Goal: Task Accomplishment & Management: Complete application form

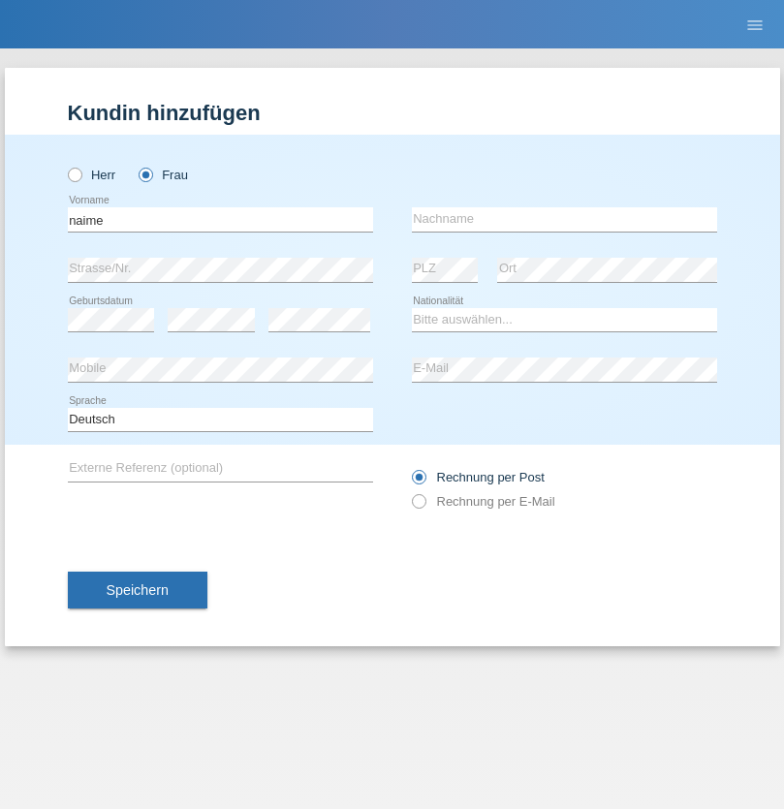
type input "naime"
click at [564, 219] on input "text" at bounding box center [564, 219] width 305 height 24
type input "llugiqi"
select select "CH"
radio input "true"
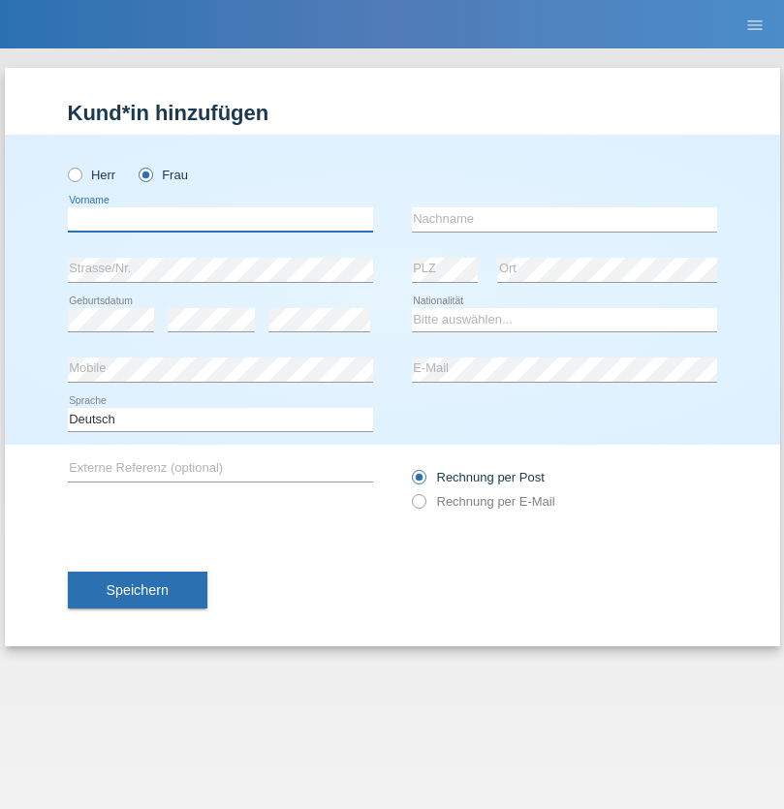
click at [220, 219] on input "text" at bounding box center [220, 219] width 305 height 24
type input "Brezak"
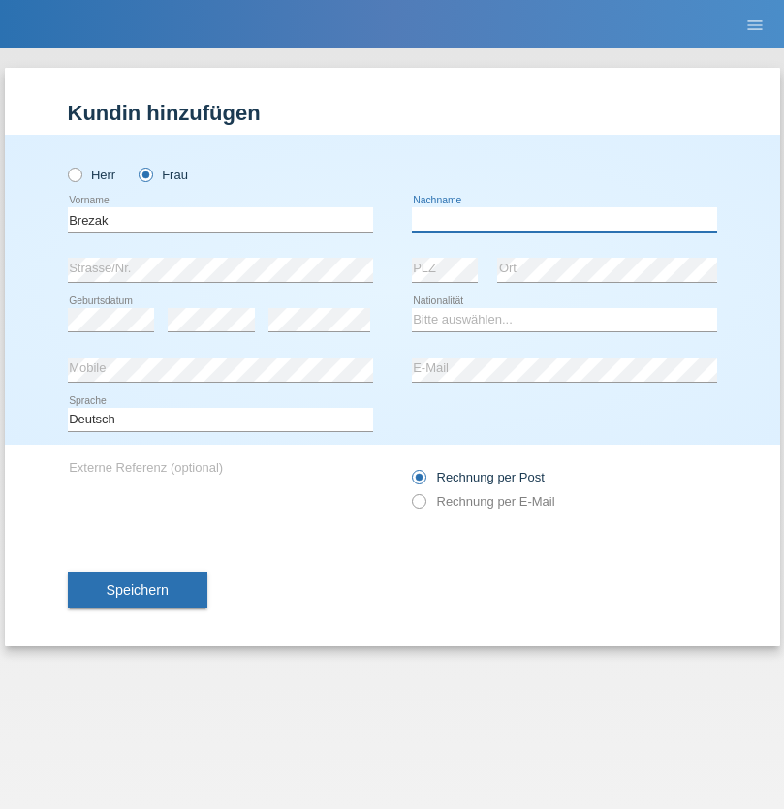
click at [564, 219] on input "text" at bounding box center [564, 219] width 305 height 24
type input "Anja"
select select "CH"
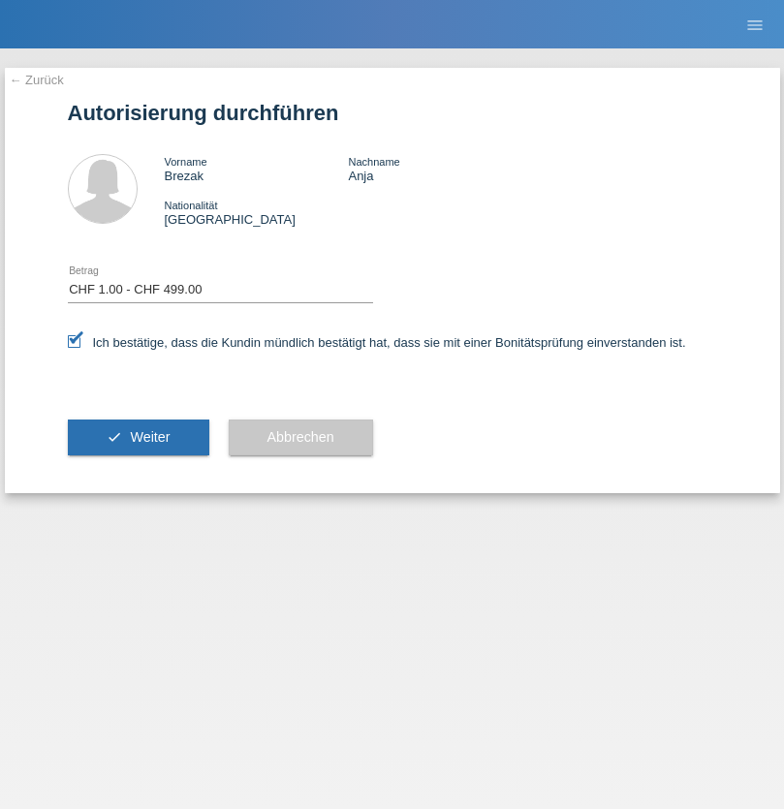
select select "1"
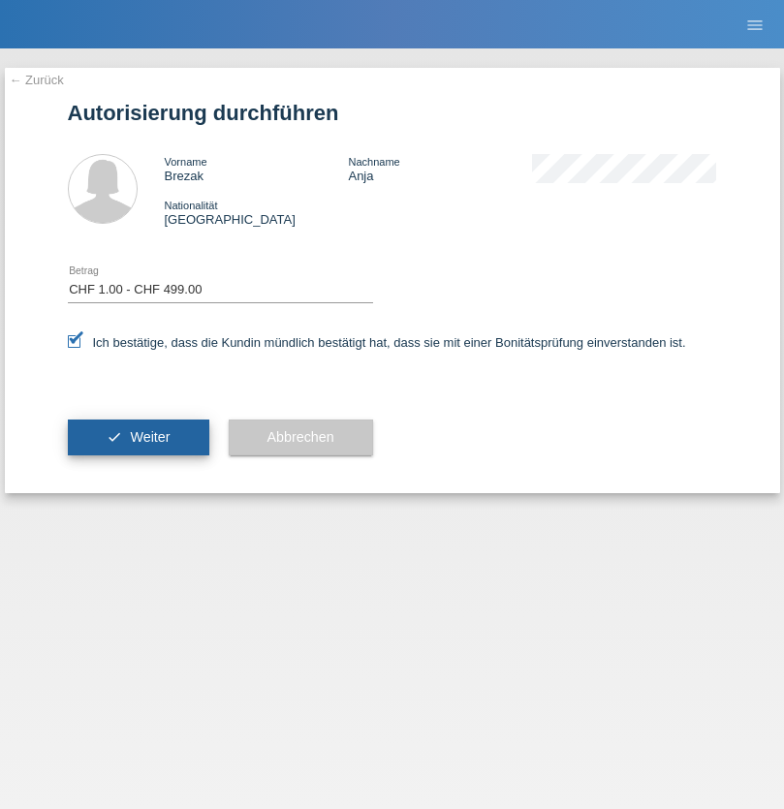
click at [138, 437] on span "Weiter" at bounding box center [150, 436] width 40 height 15
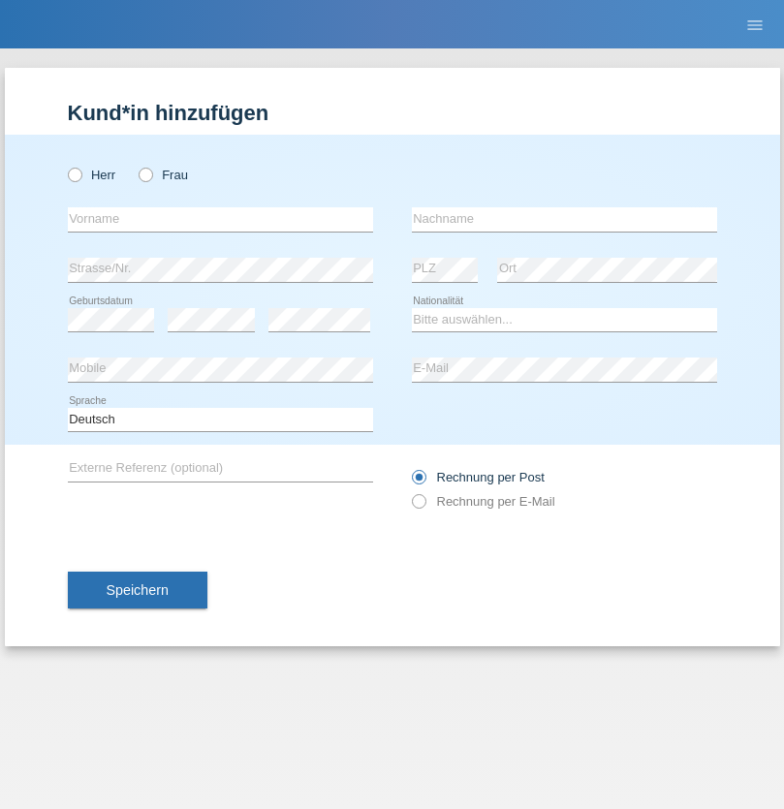
radio input "true"
click at [220, 219] on input "text" at bounding box center [220, 219] width 305 height 24
type input "Latisa"
click at [564, 219] on input "text" at bounding box center [564, 219] width 305 height 24
type input "Maetze"
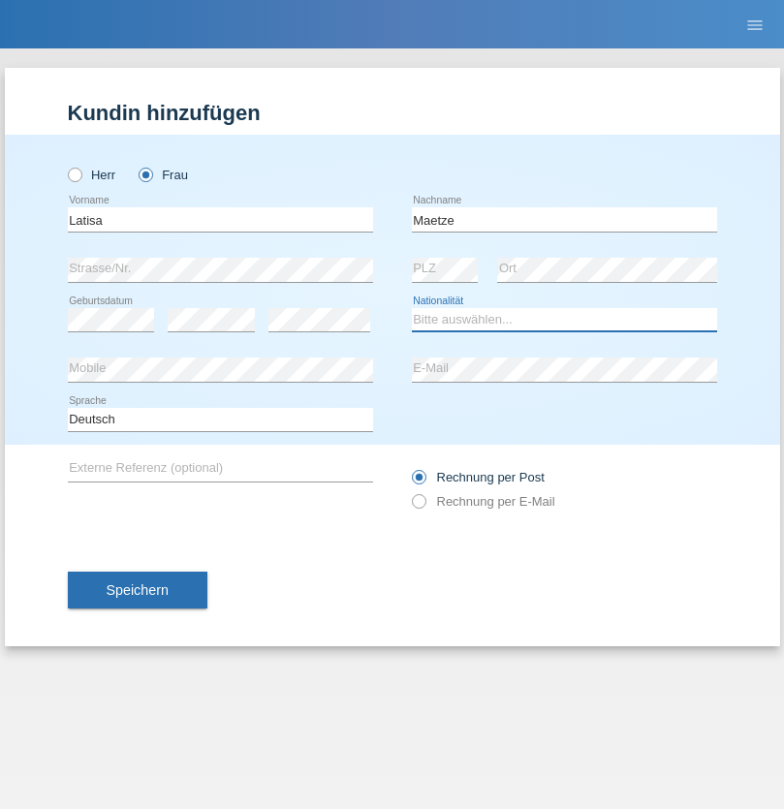
select select "DE"
select select "C"
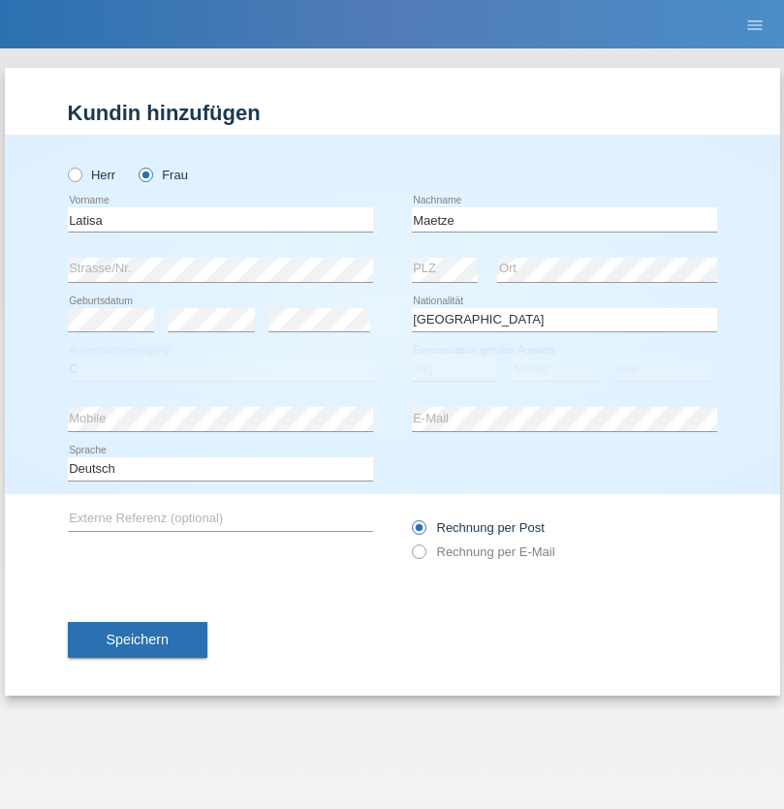
select select "28"
select select "11"
select select "2021"
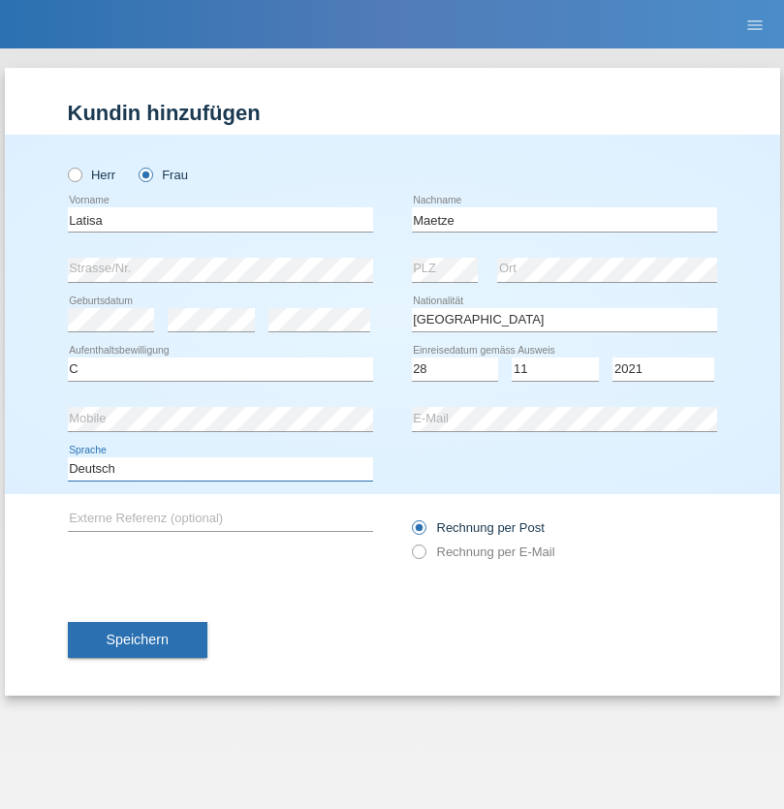
select select "en"
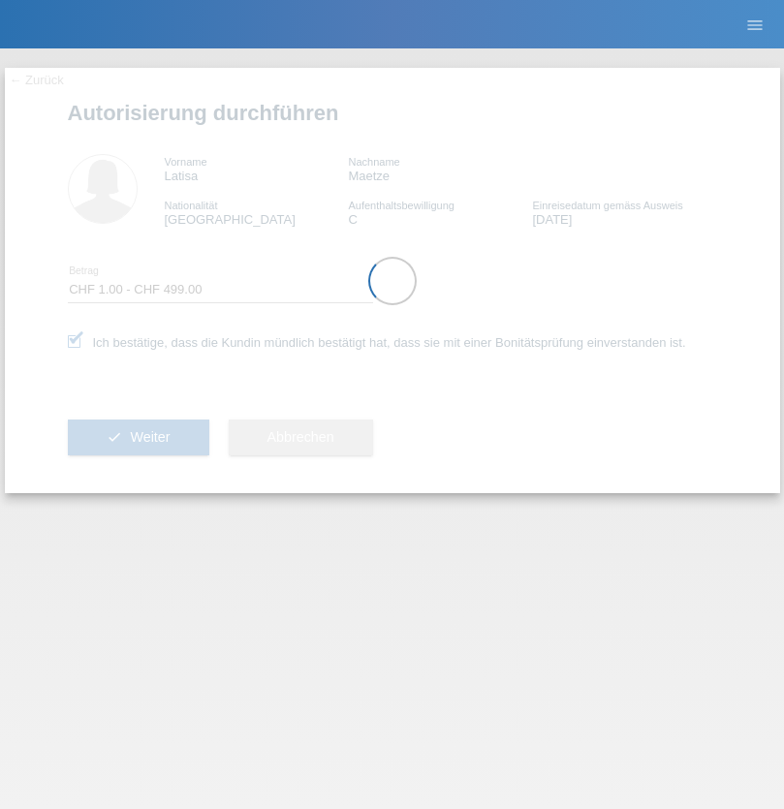
select select "1"
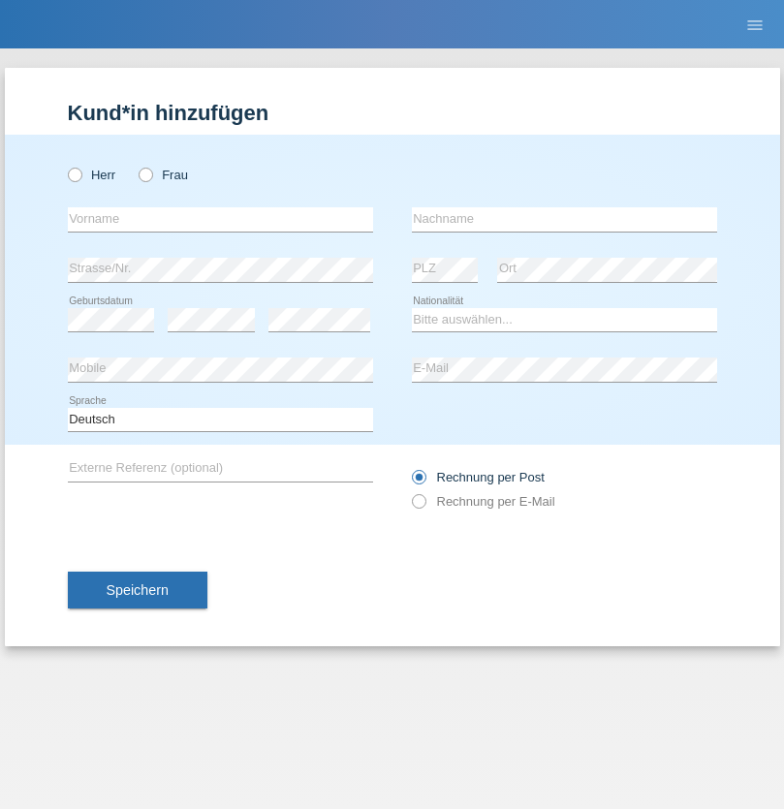
radio input "true"
click at [220, 219] on input "text" at bounding box center [220, 219] width 305 height 24
type input "Mustafa"
click at [564, 219] on input "text" at bounding box center [564, 219] width 305 height 24
type input "Sokol"
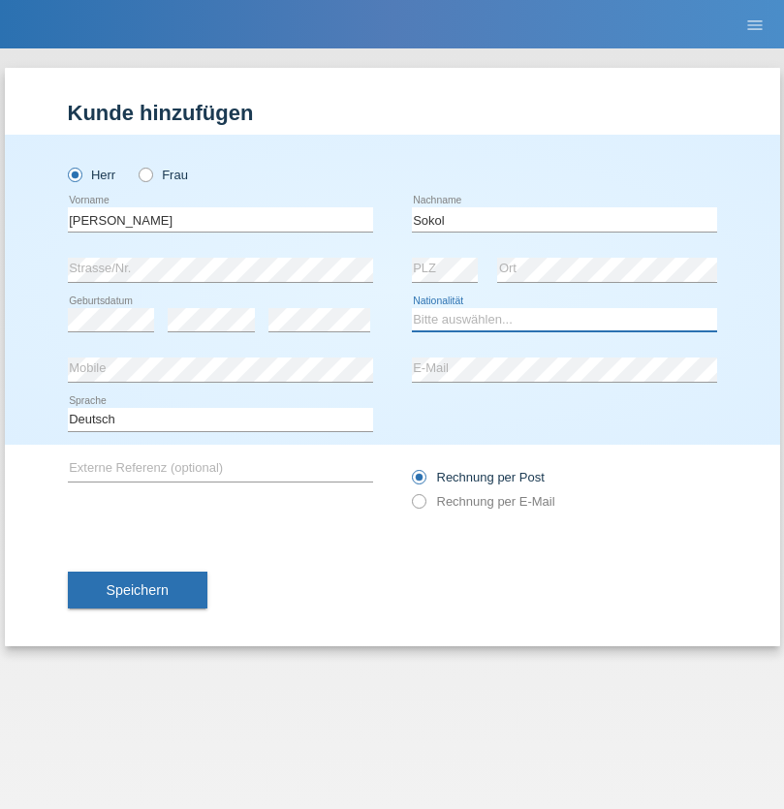
select select "XK"
select select "C"
select select "02"
select select "08"
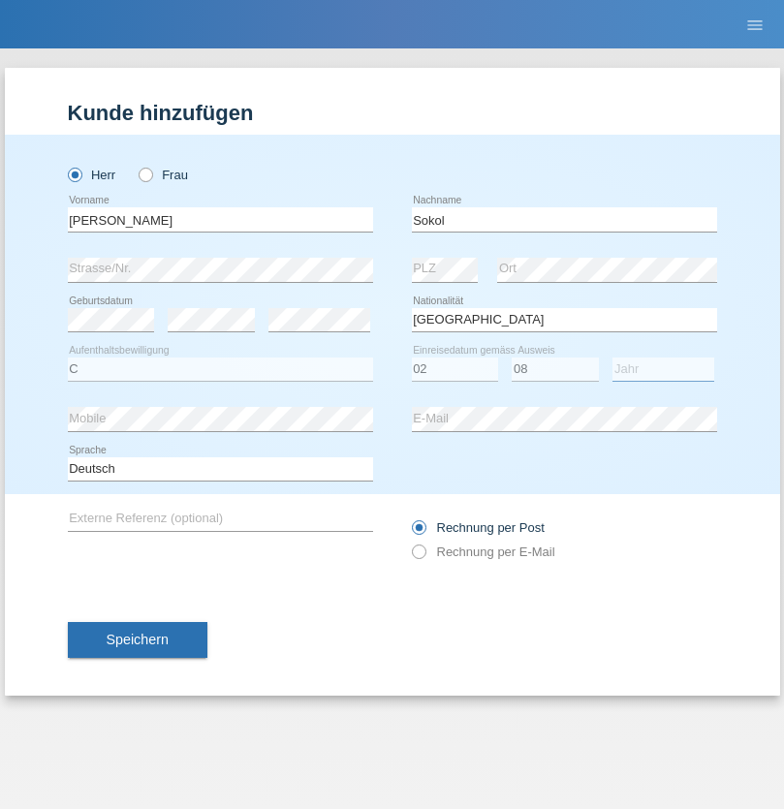
select select "1988"
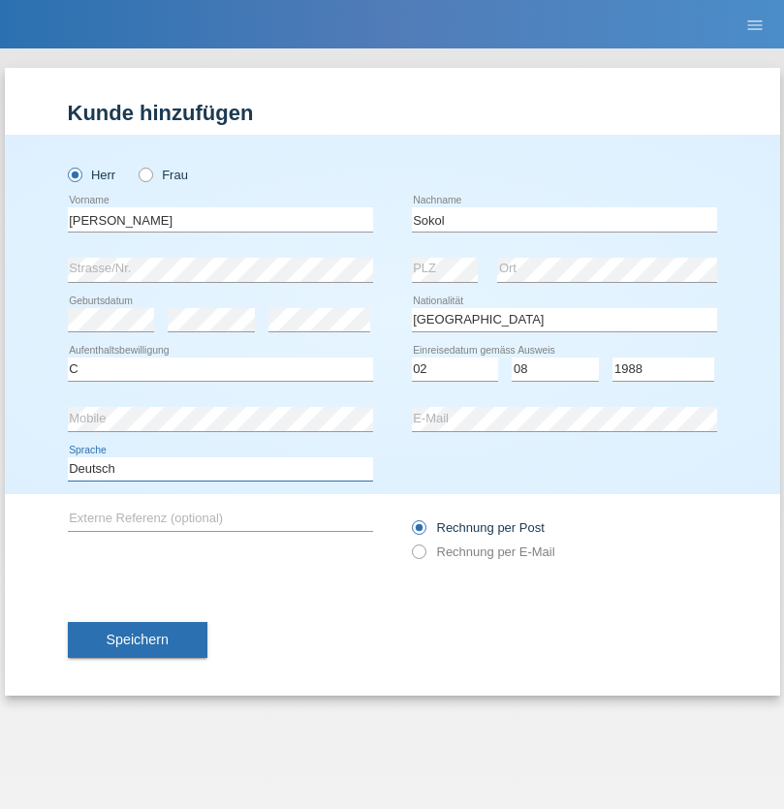
select select "en"
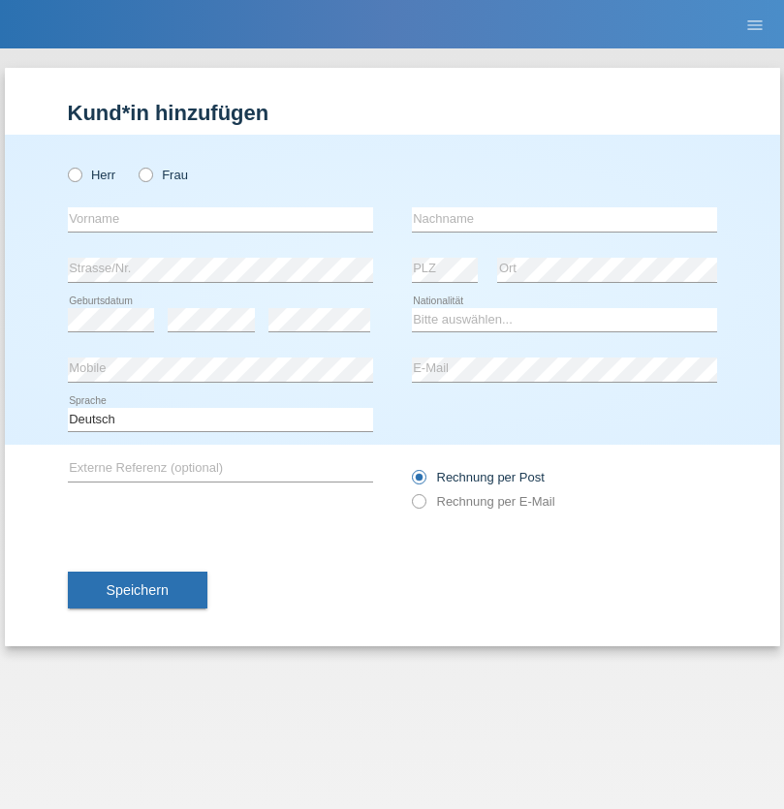
radio input "true"
click at [220, 219] on input "text" at bounding box center [220, 219] width 305 height 24
type input "[PERSON_NAME]"
click at [564, 219] on input "text" at bounding box center [564, 219] width 305 height 24
type input "Sokol"
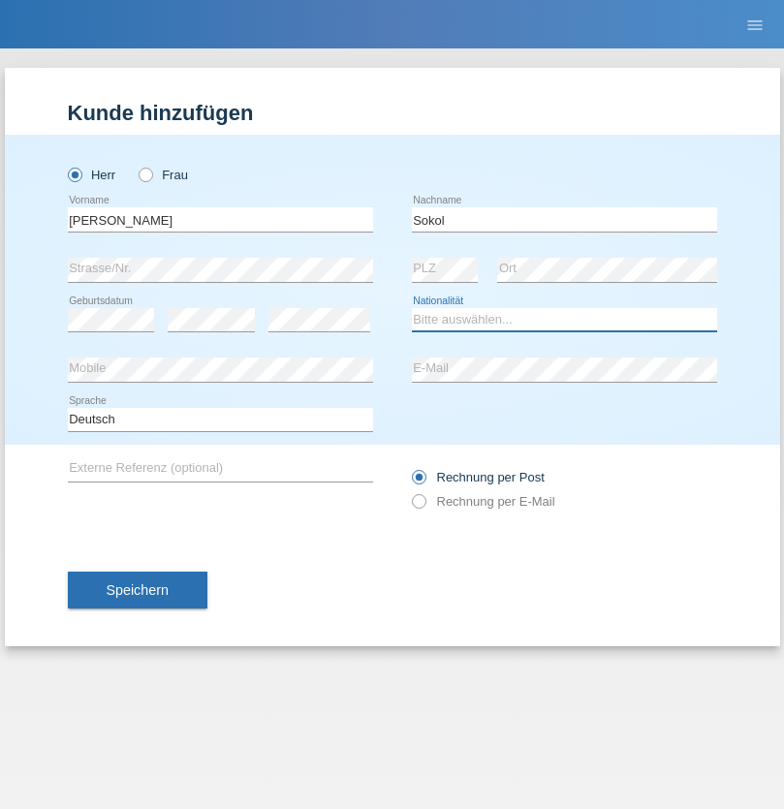
select select "XK"
select select "C"
select select "02"
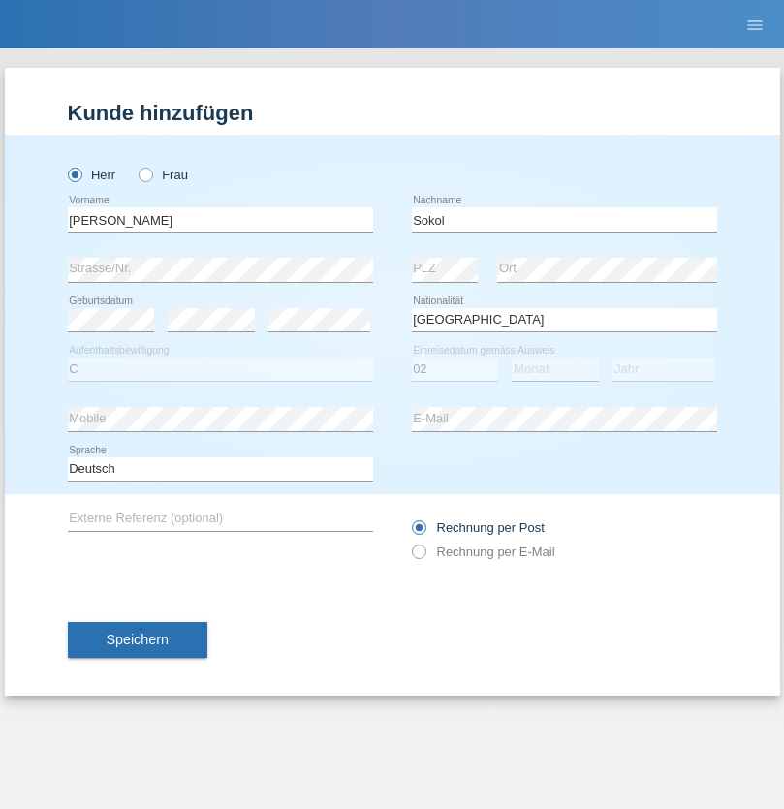
select select "08"
select select "1988"
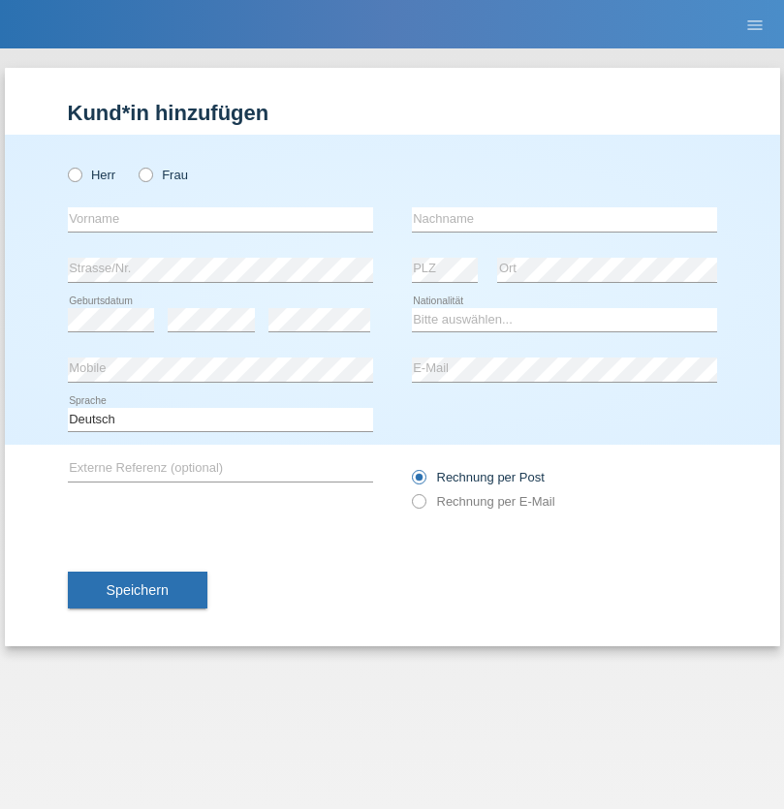
radio input "true"
click at [220, 219] on input "text" at bounding box center [220, 219] width 305 height 24
type input "Shanas"
click at [564, 219] on input "text" at bounding box center [564, 219] width 305 height 24
type input "Baranati"
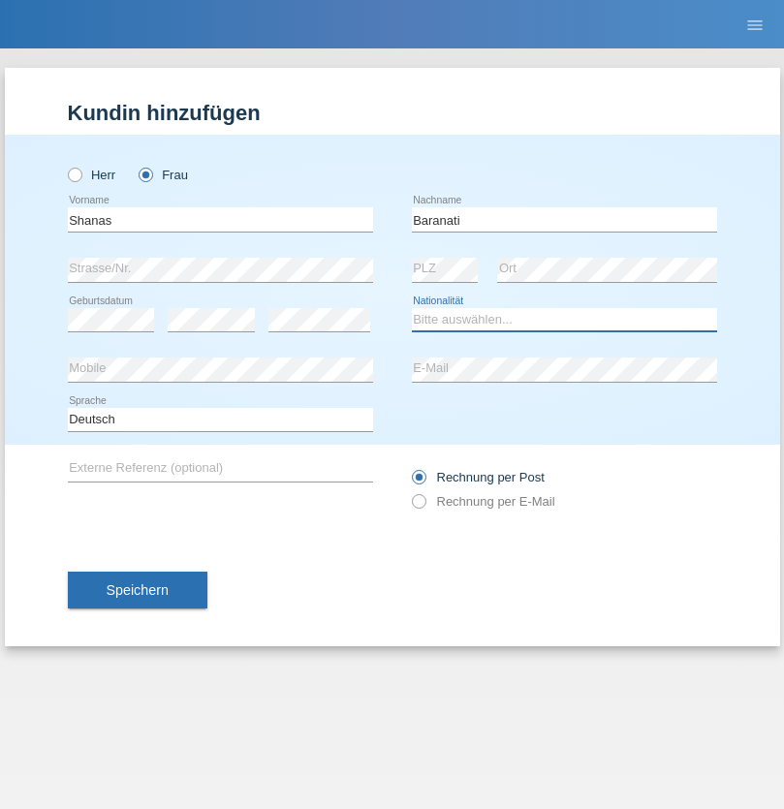
select select "CH"
radio input "true"
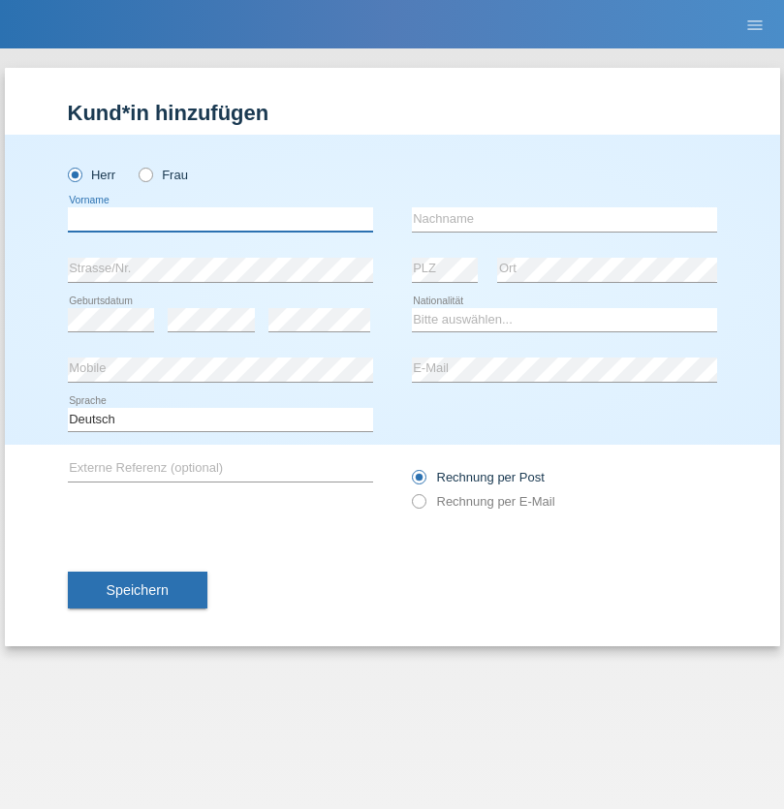
click at [220, 219] on input "text" at bounding box center [220, 219] width 305 height 24
type input "[PERSON_NAME]"
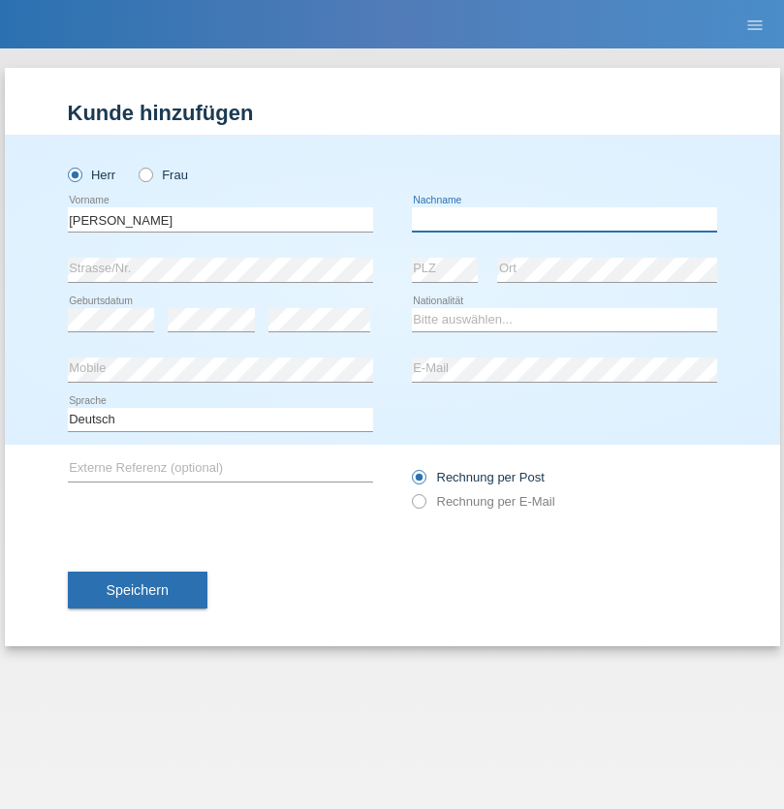
click at [564, 219] on input "text" at bounding box center [564, 219] width 305 height 24
type input "[PERSON_NAME]"
select select "PL"
select select "C"
select select "11"
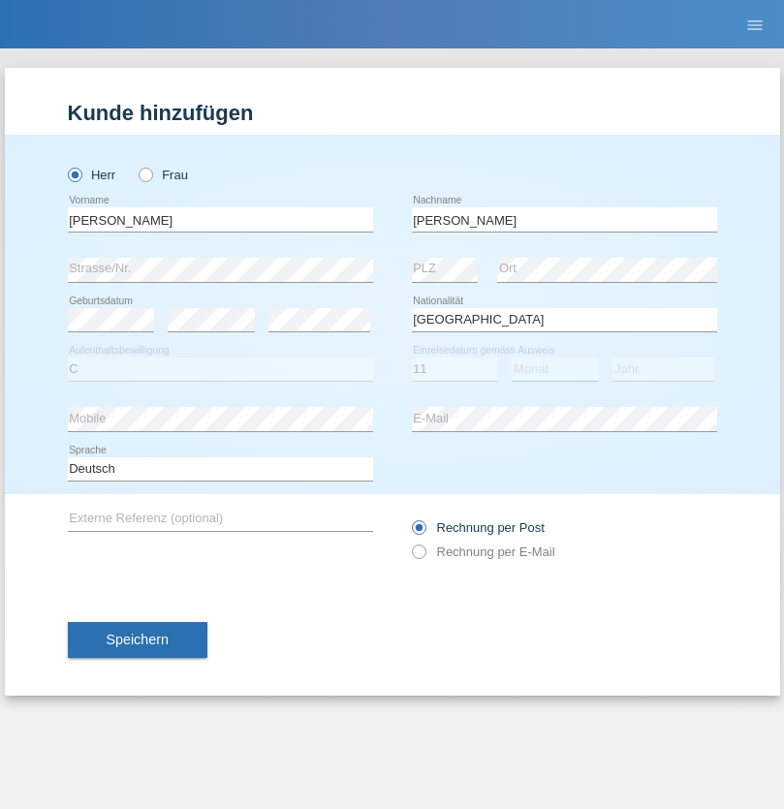
select select "01"
select select "2007"
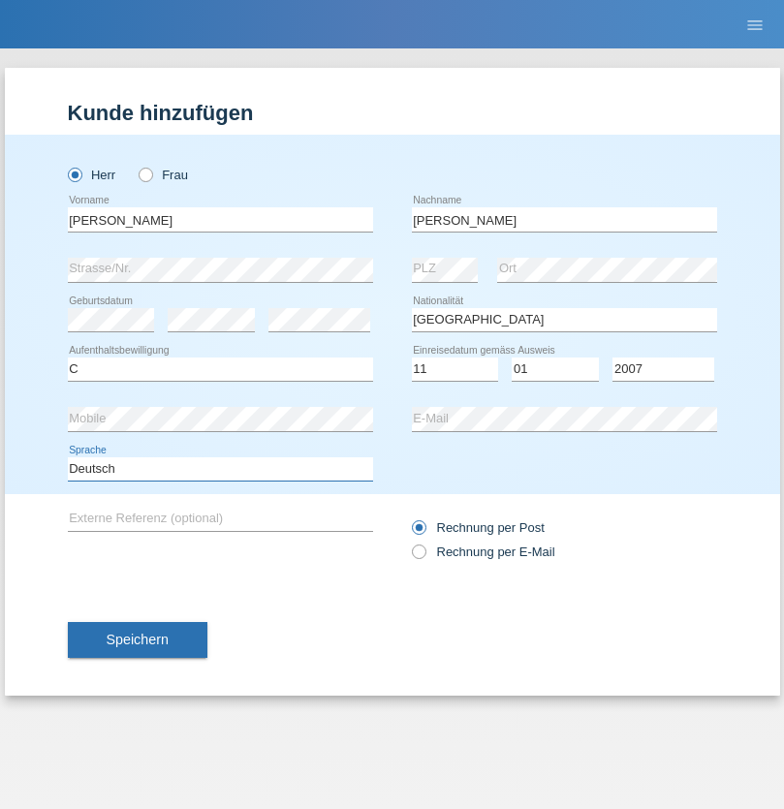
select select "en"
